Goal: Information Seeking & Learning: Learn about a topic

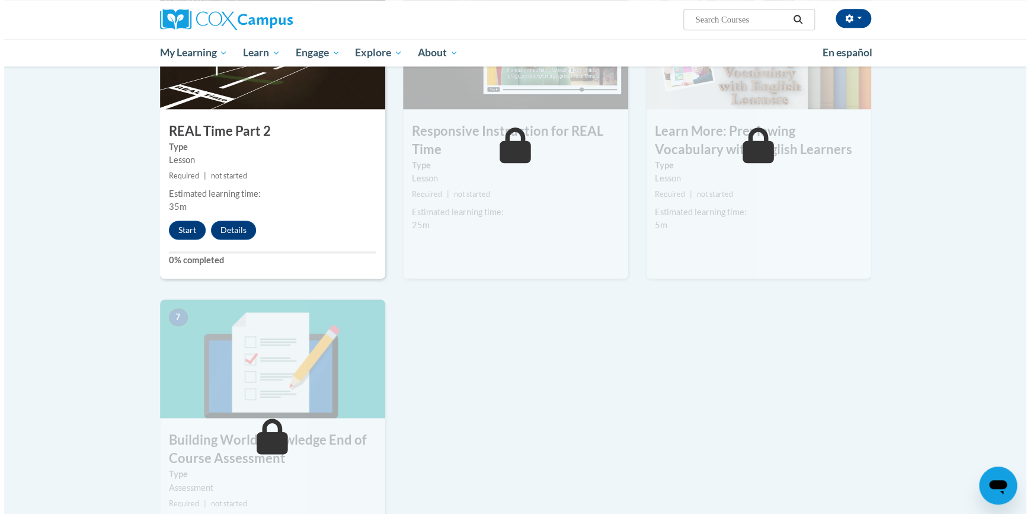
scroll to position [593, 0]
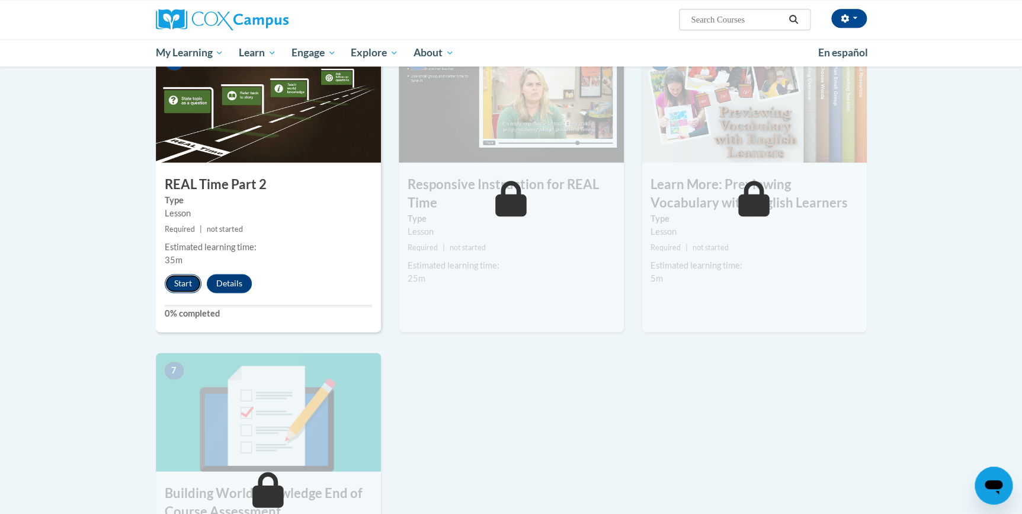
click at [191, 286] on button "Start" at bounding box center [183, 283] width 37 height 19
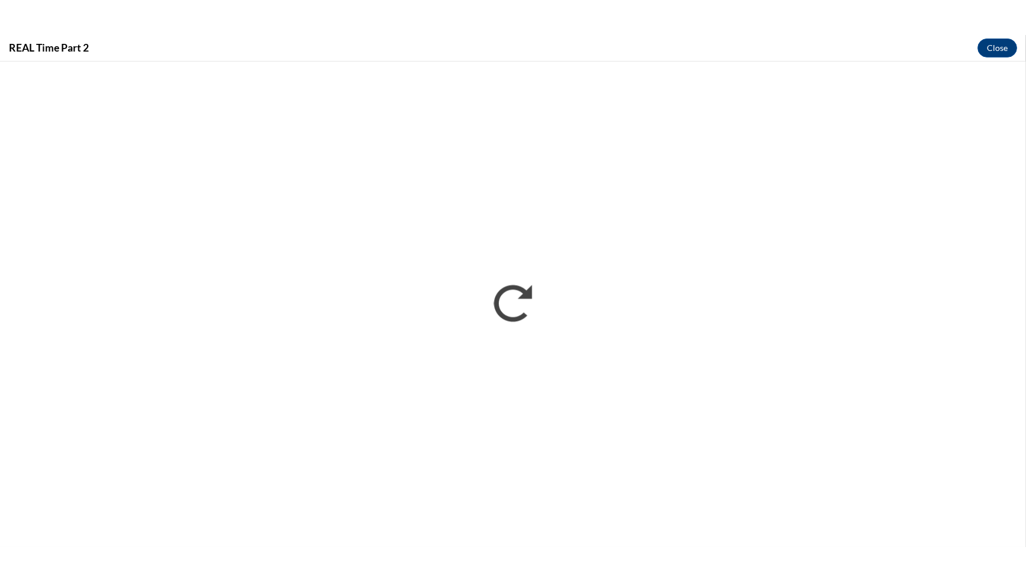
scroll to position [0, 0]
click at [1007, 11] on button "Close" at bounding box center [1006, 13] width 40 height 19
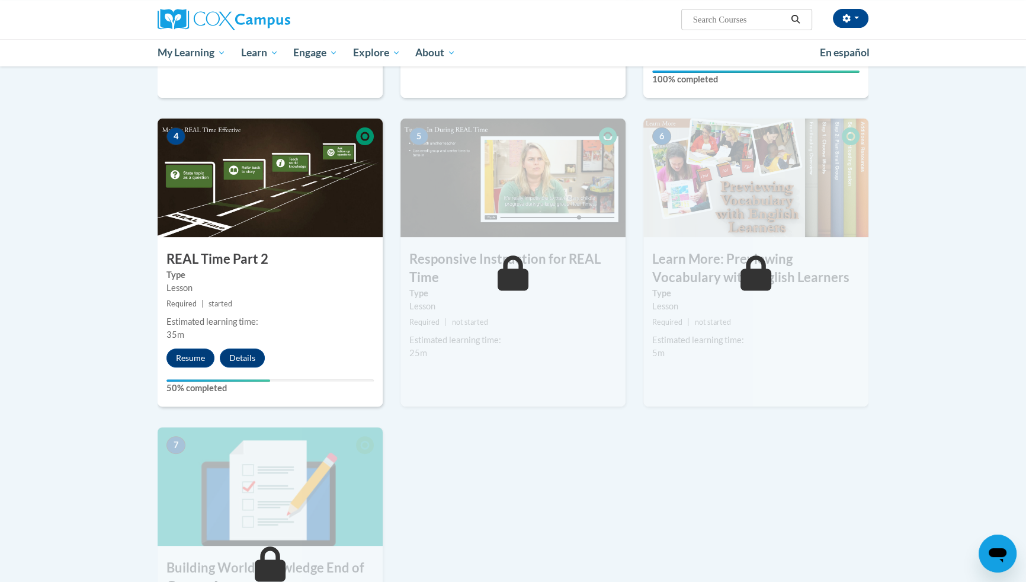
scroll to position [485, 0]
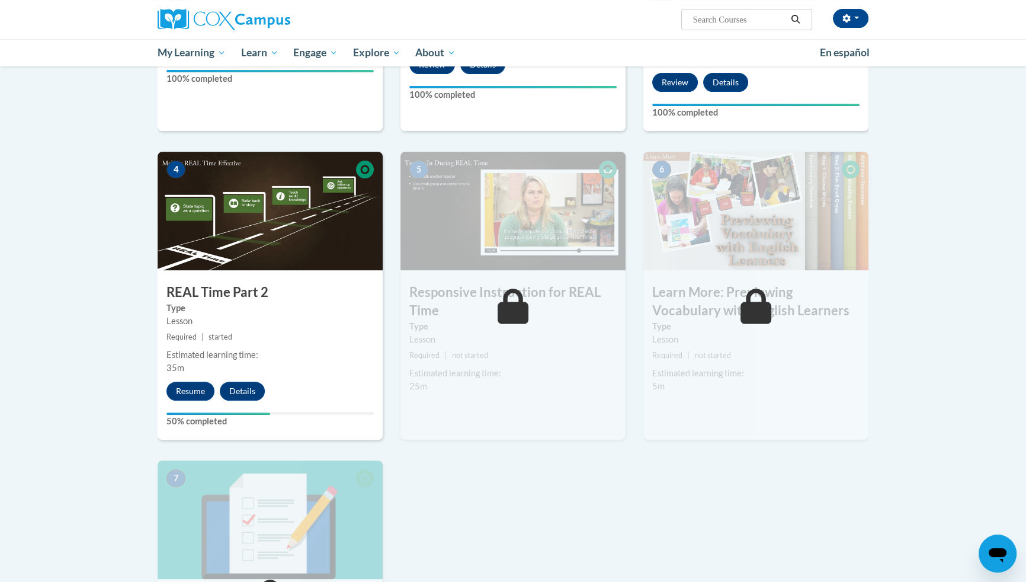
click at [1018, 9] on div "Melodia Davis (America/Chicago UTC-05:00) My Profile Inbox My Transcripts Log O…" at bounding box center [513, 33] width 1026 height 66
click at [1006, 7] on div "Melodia Davis (America/Chicago UTC-05:00) My Profile Inbox My Transcripts Log O…" at bounding box center [513, 33] width 1026 height 66
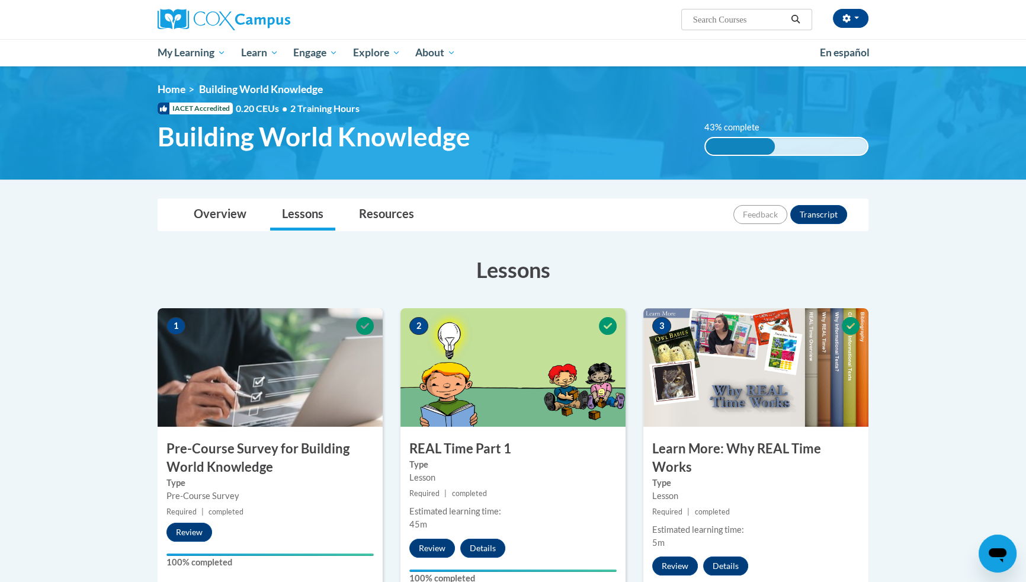
scroll to position [0, 0]
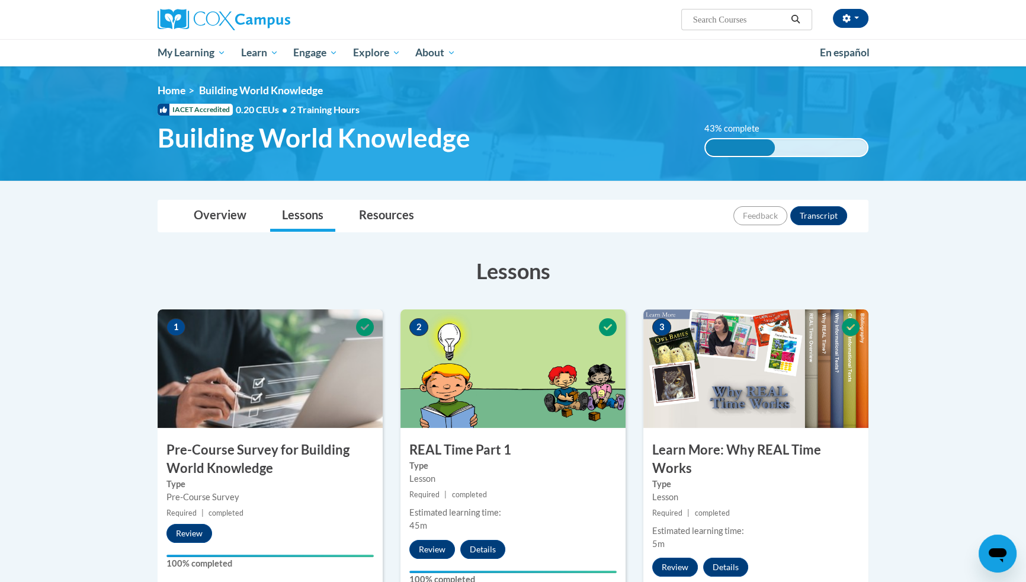
click at [12, 13] on div "Melodia Davis (America/Chicago UTC-05:00) My Profile Inbox My Transcripts Log O…" at bounding box center [513, 33] width 1026 height 66
click at [1016, 9] on div "Melodia Davis (America/Chicago UTC-05:00) My Profile Inbox My Transcripts Log O…" at bounding box center [513, 33] width 1026 height 66
click at [1016, 8] on div "Melodia Davis (America/Chicago UTC-05:00) My Profile Inbox My Transcripts Log O…" at bounding box center [513, 33] width 1026 height 66
click at [41, 23] on div "Melodia Davis (America/Chicago UTC-05:00) My Profile Inbox My Transcripts Log O…" at bounding box center [513, 33] width 1026 height 66
drag, startPoint x: 41, startPoint y: 23, endPoint x: 100, endPoint y: 33, distance: 59.6
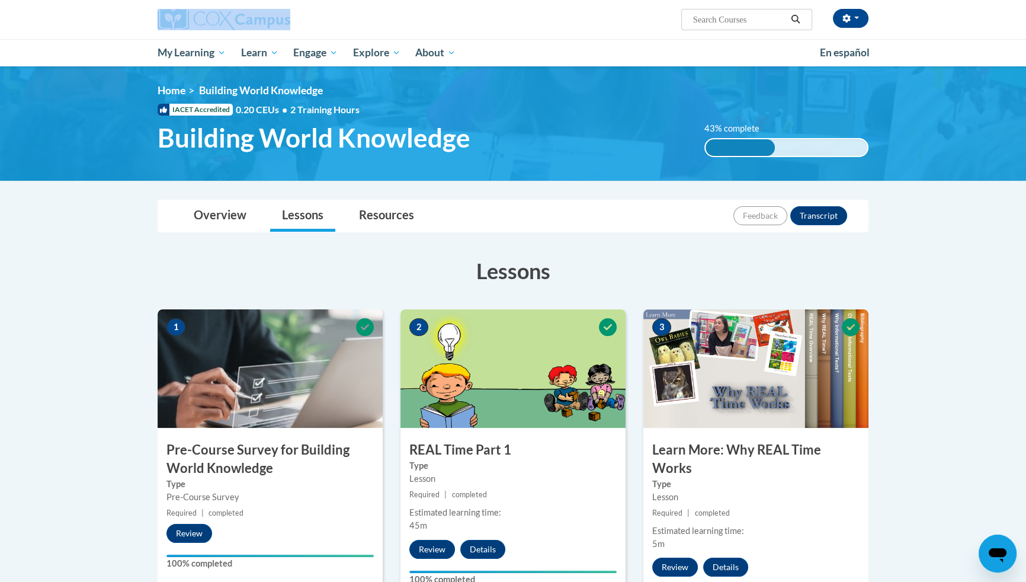
click at [71, 29] on div "Melodia Davis (America/Chicago UTC-05:00) My Profile Inbox My Transcripts Log O…" at bounding box center [513, 33] width 1026 height 66
click at [170, 20] on img at bounding box center [224, 19] width 133 height 21
click at [35, 12] on div "Melodia Davis (America/Chicago UTC-05:00) My Profile Inbox My Transcripts Log O…" at bounding box center [513, 33] width 1026 height 66
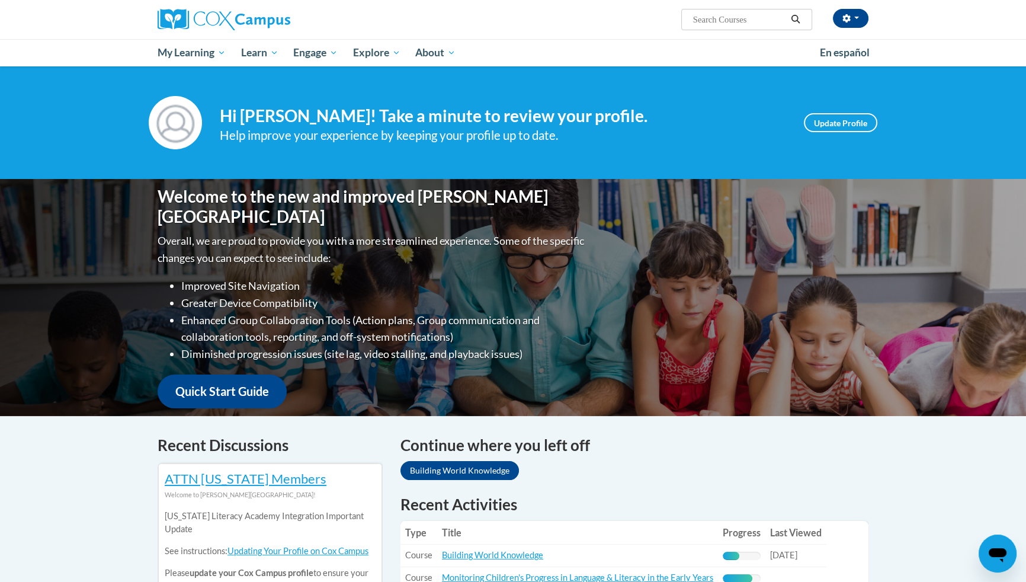
click at [72, 15] on div "Melodia Davis (America/Chicago UTC-05:00) My Profile Inbox My Transcripts Log O…" at bounding box center [513, 33] width 1026 height 66
click at [29, 17] on div "Melodia Davis (America/Chicago UTC-05:00) My Profile Inbox My Transcripts Log O…" at bounding box center [513, 33] width 1026 height 66
click at [28, 15] on div "Melodia Davis (America/Chicago UTC-05:00) My Profile Inbox My Transcripts Log O…" at bounding box center [513, 33] width 1026 height 66
